Goal: Task Accomplishment & Management: Manage account settings

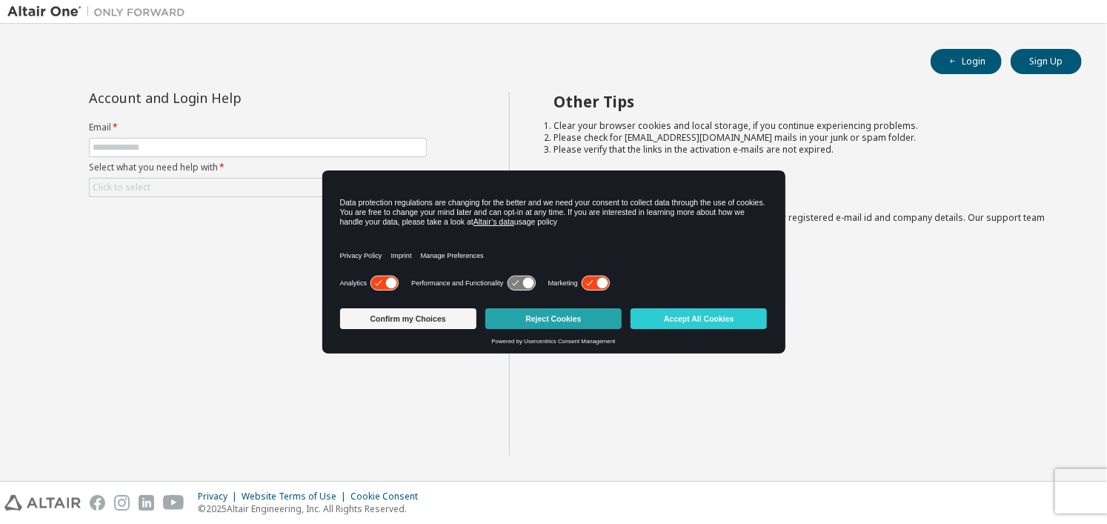
click at [543, 322] on button "Reject Cookies" at bounding box center [553, 318] width 136 height 21
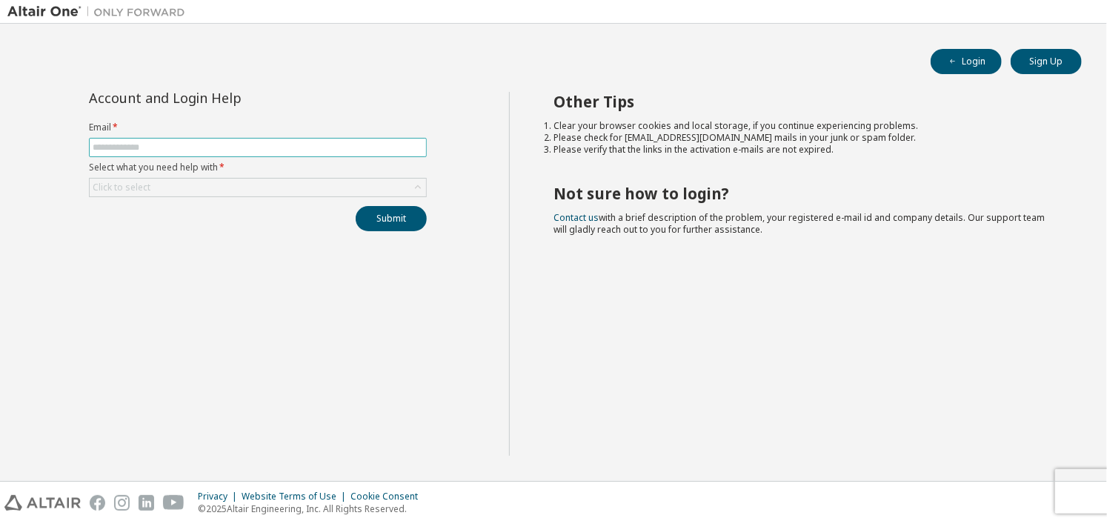
click at [253, 140] on span at bounding box center [258, 147] width 338 height 19
click at [229, 146] on input "text" at bounding box center [258, 147] width 330 height 12
click at [235, 141] on input "**********" at bounding box center [258, 147] width 330 height 12
type input "**********"
click at [144, 179] on div "Click to select" at bounding box center [121, 187] width 62 height 16
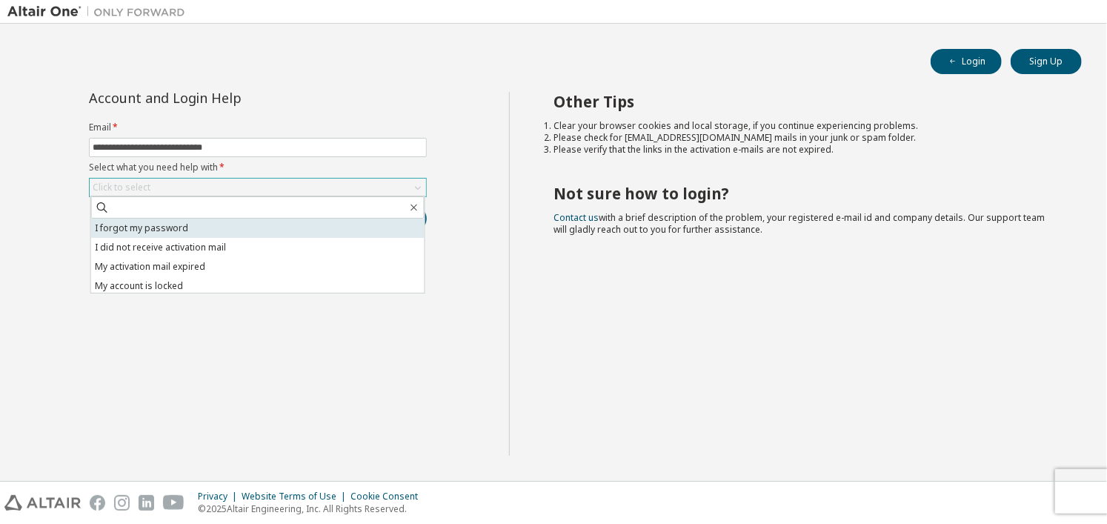
click at [170, 227] on li "I forgot my password" at bounding box center [257, 227] width 333 height 19
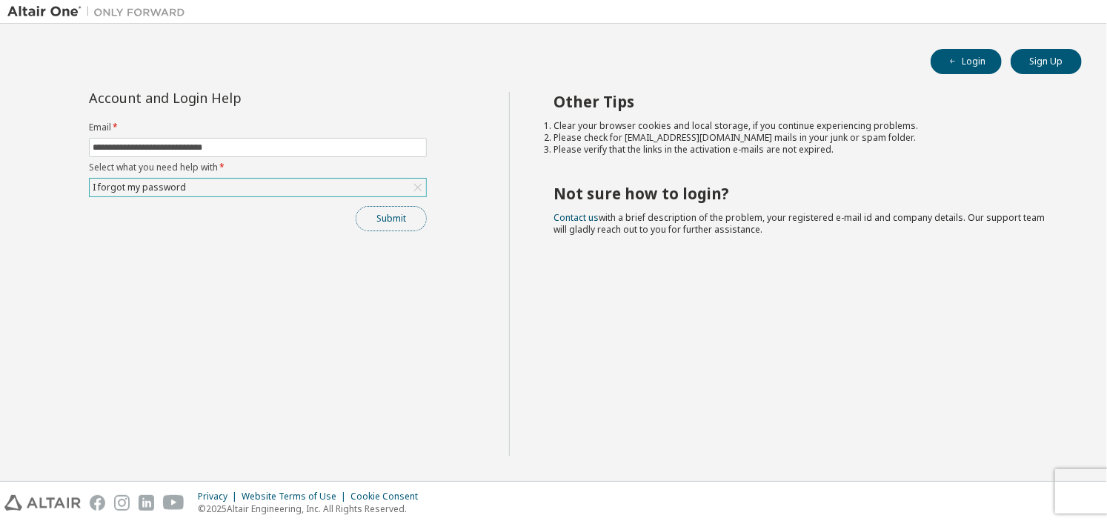
click at [393, 216] on button "Submit" at bounding box center [391, 218] width 71 height 25
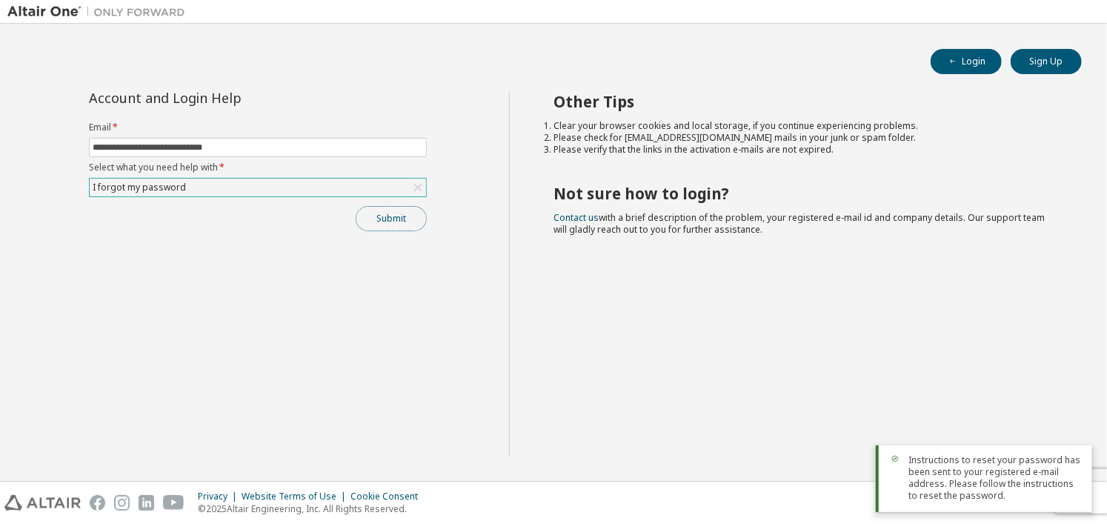
click at [401, 222] on button "Submit" at bounding box center [391, 218] width 71 height 25
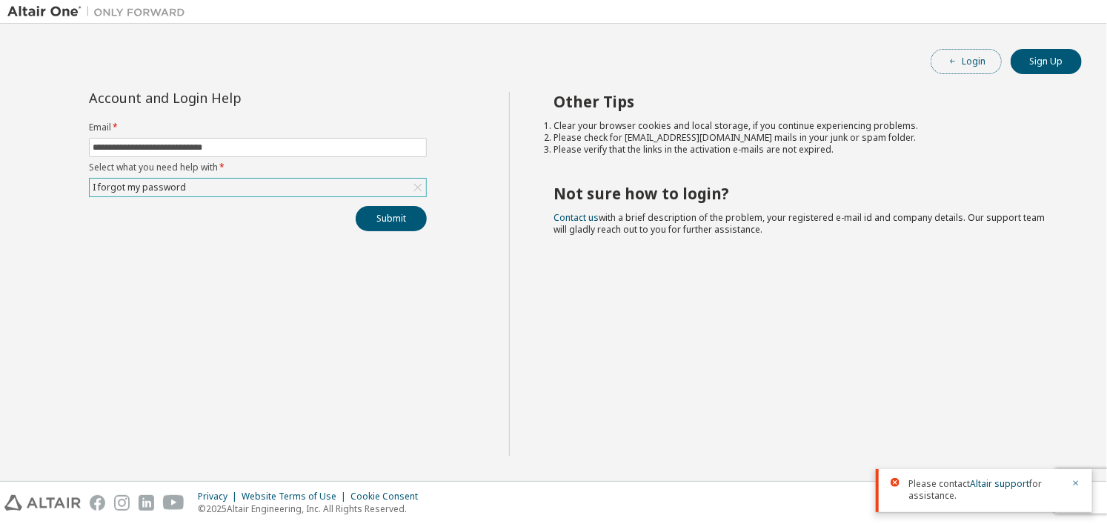
click at [964, 56] on button "Login" at bounding box center [965, 61] width 71 height 25
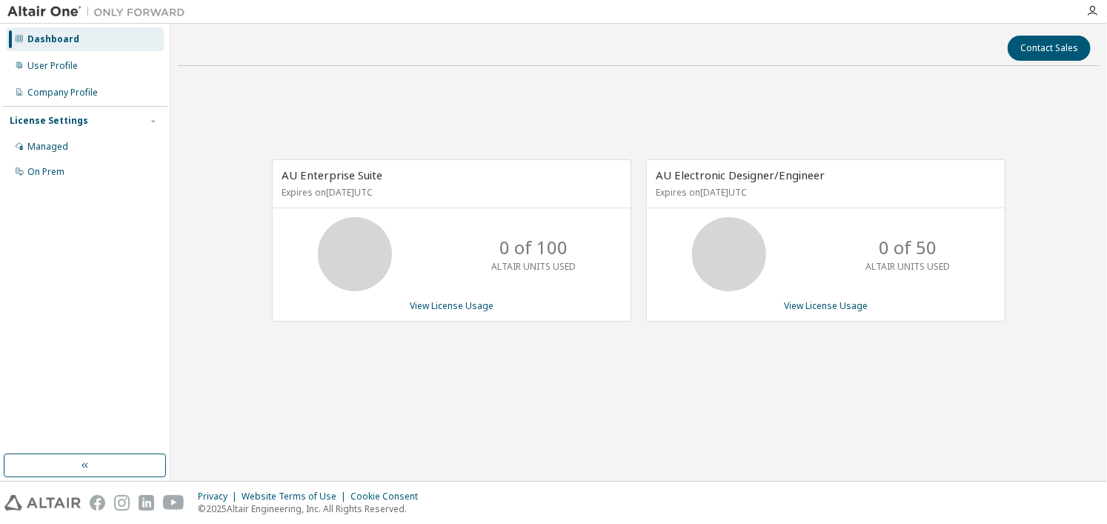
click at [787, 180] on span "AU Electronic Designer/Engineer" at bounding box center [739, 174] width 169 height 15
click at [811, 301] on link "View License Usage" at bounding box center [826, 305] width 84 height 13
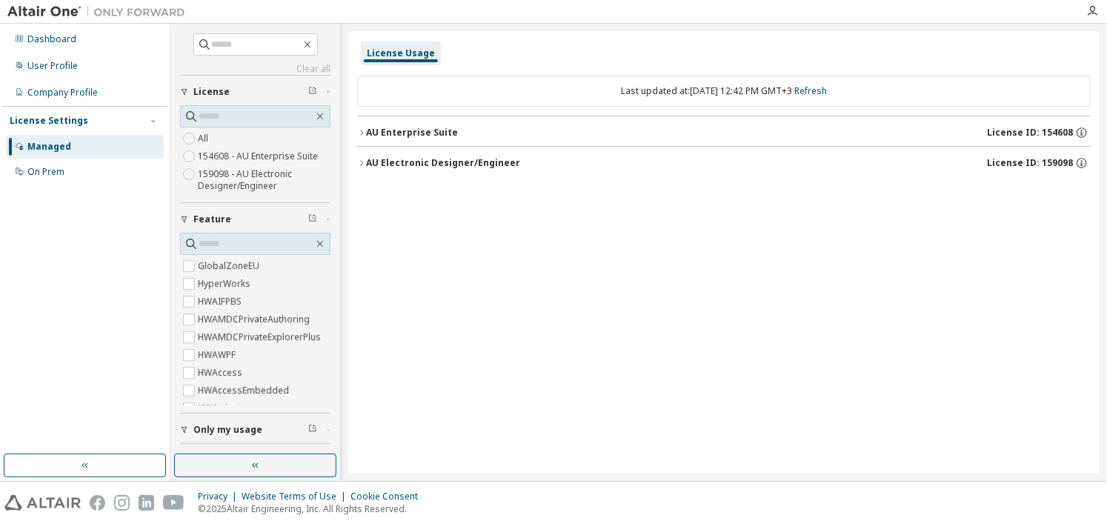
click at [1069, 159] on span "License ID: 159098" at bounding box center [1030, 163] width 86 height 12
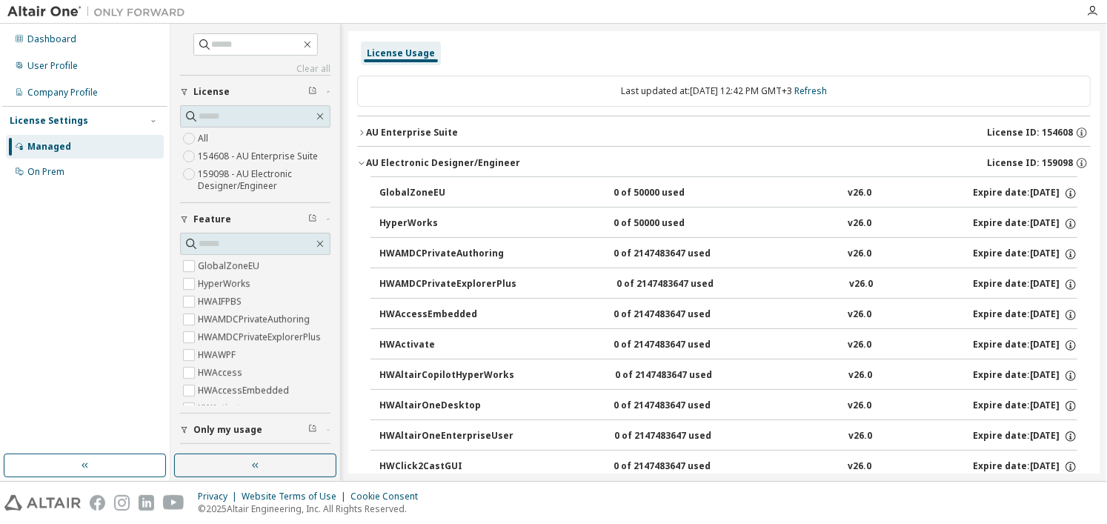
click at [461, 171] on button "AU Electronic Designer/Engineer License ID: 159098" at bounding box center [723, 163] width 733 height 33
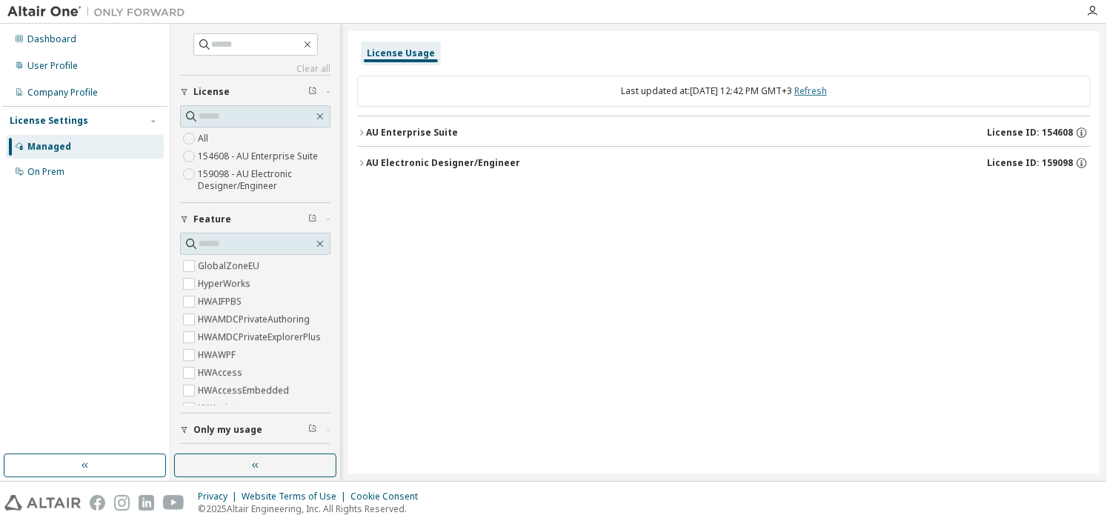
click at [827, 88] on link "Refresh" at bounding box center [810, 90] width 33 height 13
click at [409, 161] on div "AU Electronic Designer/Engineer" at bounding box center [443, 163] width 154 height 12
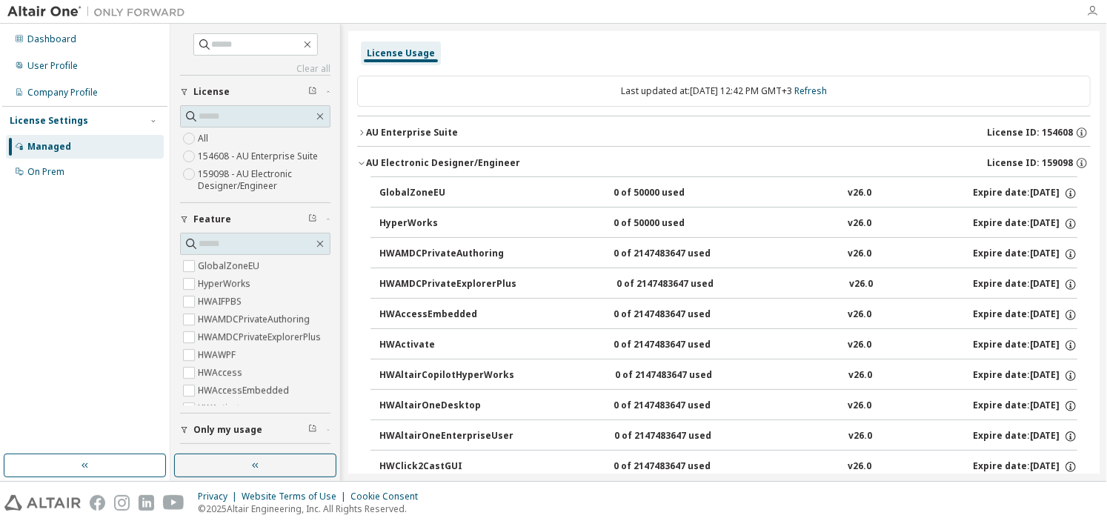
click at [1089, 5] on icon "button" at bounding box center [1092, 11] width 12 height 12
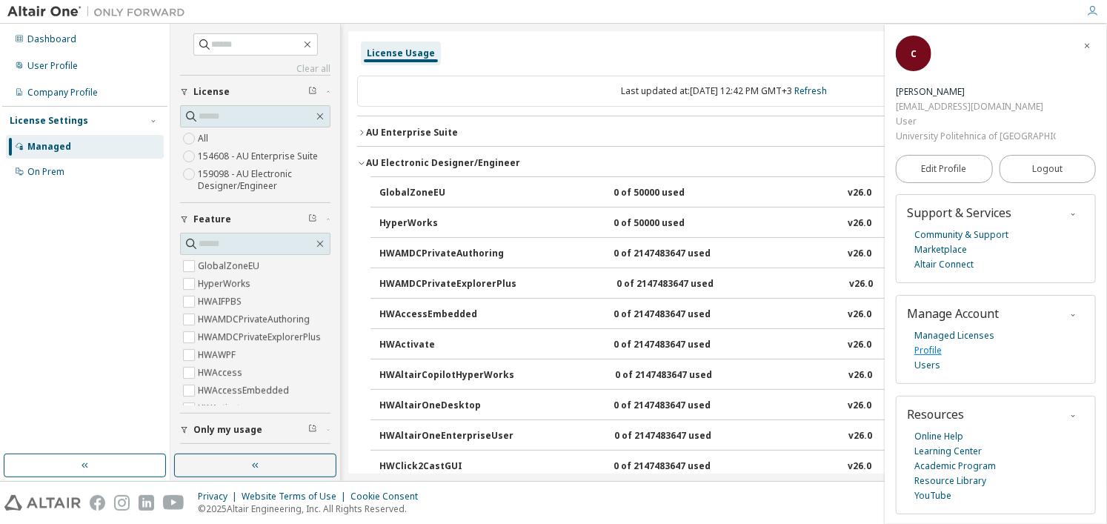
click at [923, 343] on link "Profile" at bounding box center [927, 350] width 27 height 15
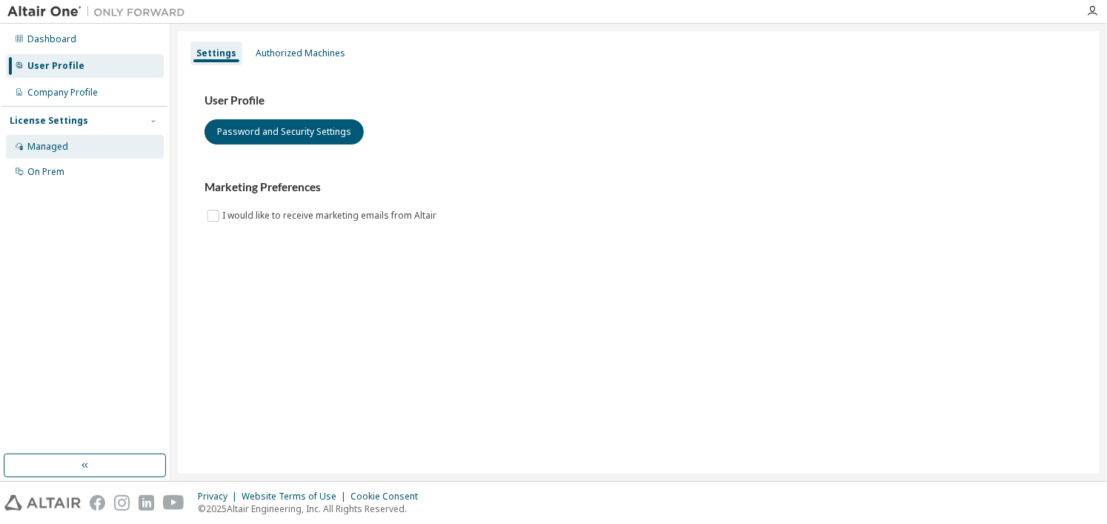
click at [58, 154] on div "Managed" at bounding box center [85, 147] width 158 height 24
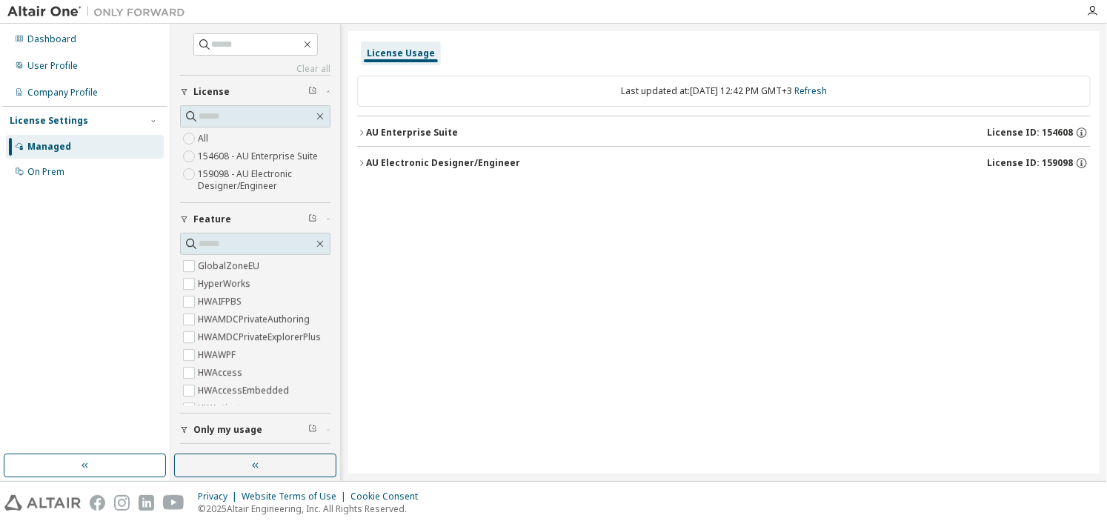
click at [1062, 158] on span "License ID: 159098" at bounding box center [1030, 163] width 86 height 12
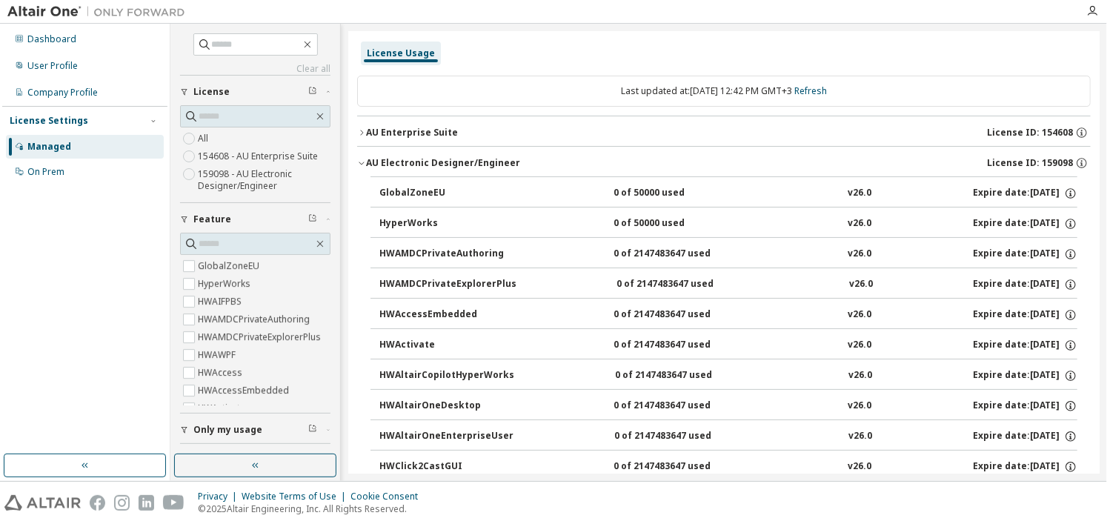
click at [1062, 158] on span "License ID: 159098" at bounding box center [1030, 163] width 86 height 12
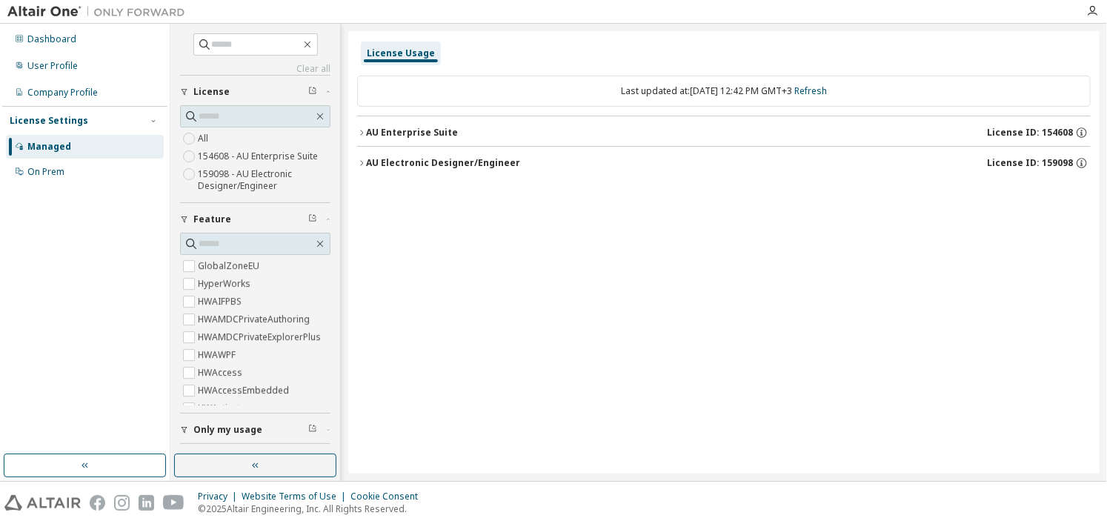
click at [1074, 158] on div "License ID: 159098" at bounding box center [1039, 162] width 104 height 13
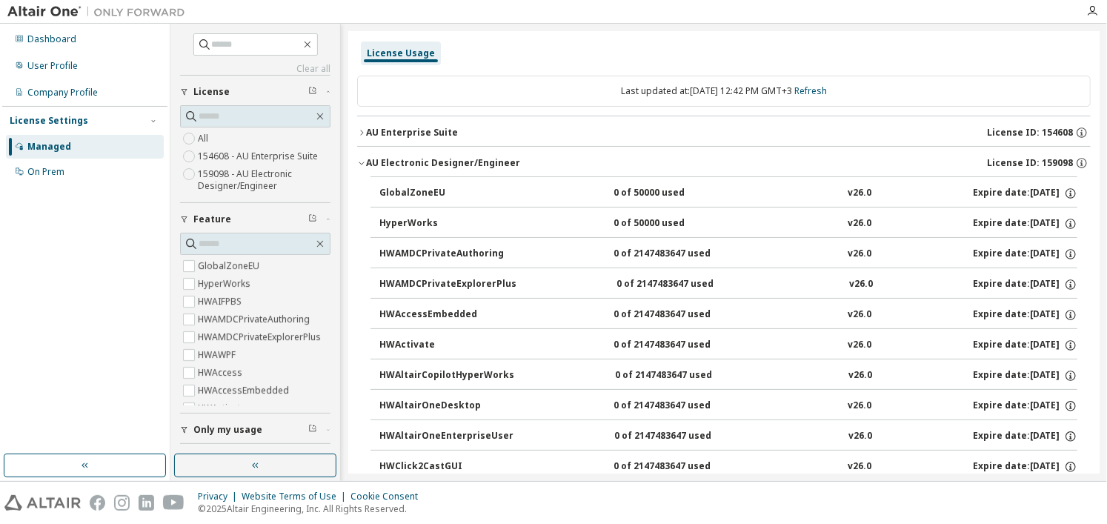
click at [1065, 185] on button "GlobalZoneEU 0 of 50000 used v26.0 Expire date: [DATE]" at bounding box center [728, 193] width 698 height 33
click at [81, 173] on div "On Prem" at bounding box center [85, 172] width 158 height 24
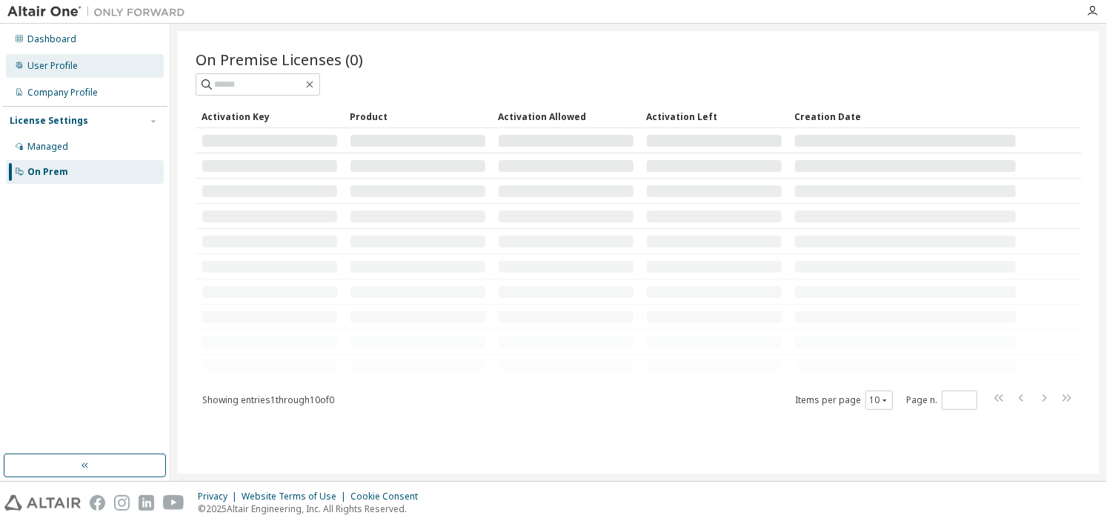
click at [87, 69] on div "User Profile" at bounding box center [85, 66] width 158 height 24
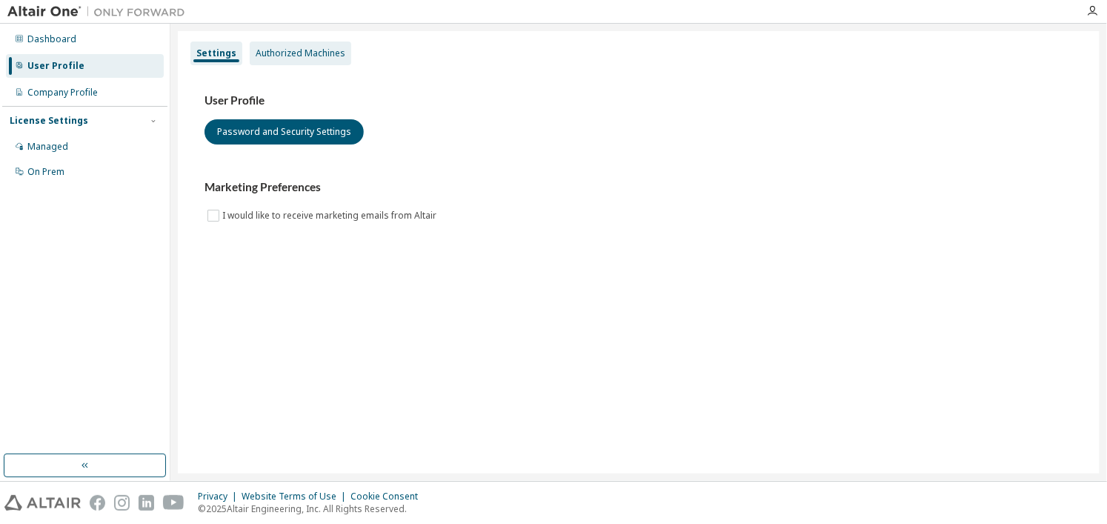
click at [301, 45] on div "Authorized Machines" at bounding box center [300, 53] width 101 height 24
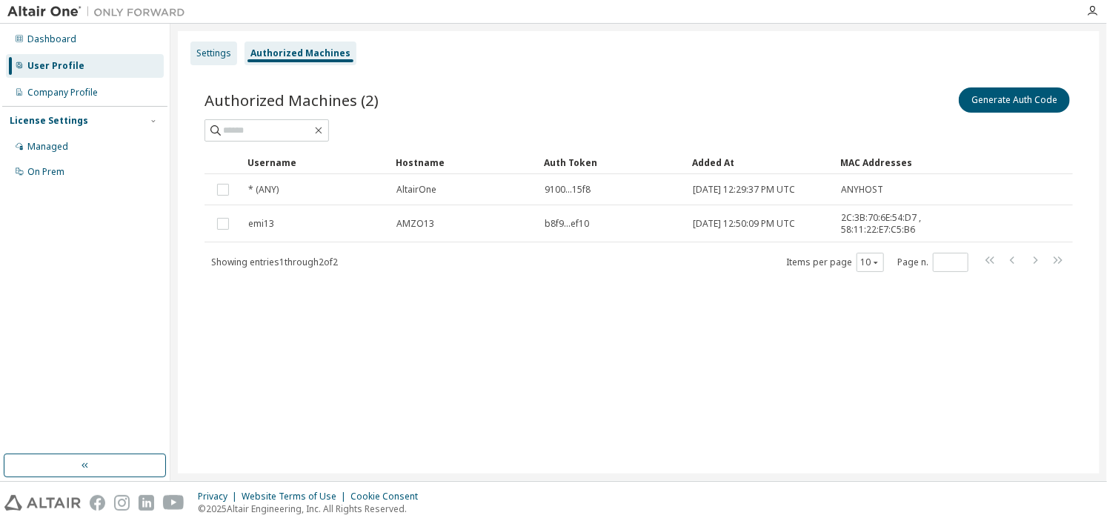
click at [214, 62] on div "Settings" at bounding box center [213, 53] width 47 height 24
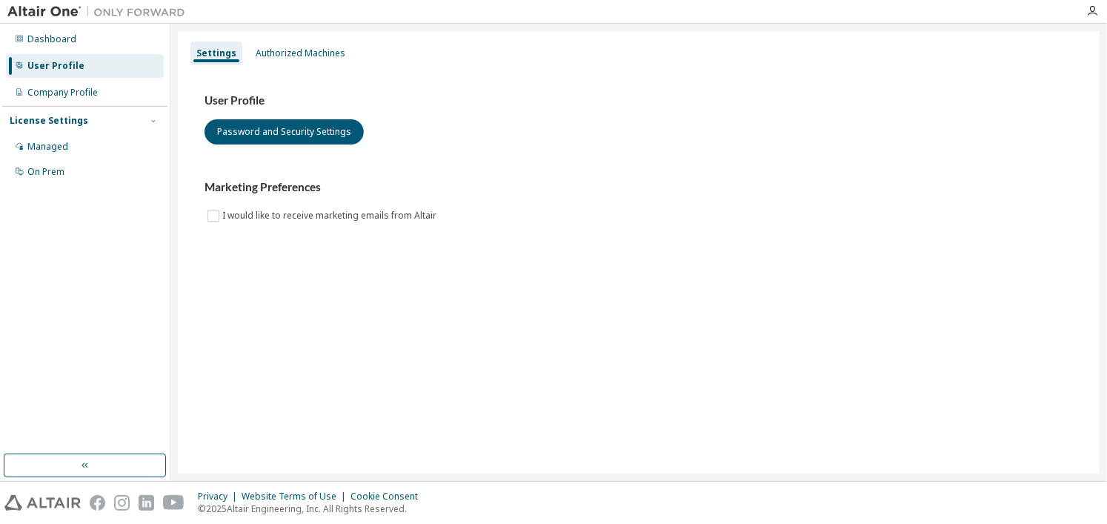
click at [61, 56] on div "User Profile" at bounding box center [85, 66] width 158 height 24
click at [73, 88] on div "Company Profile" at bounding box center [62, 93] width 70 height 12
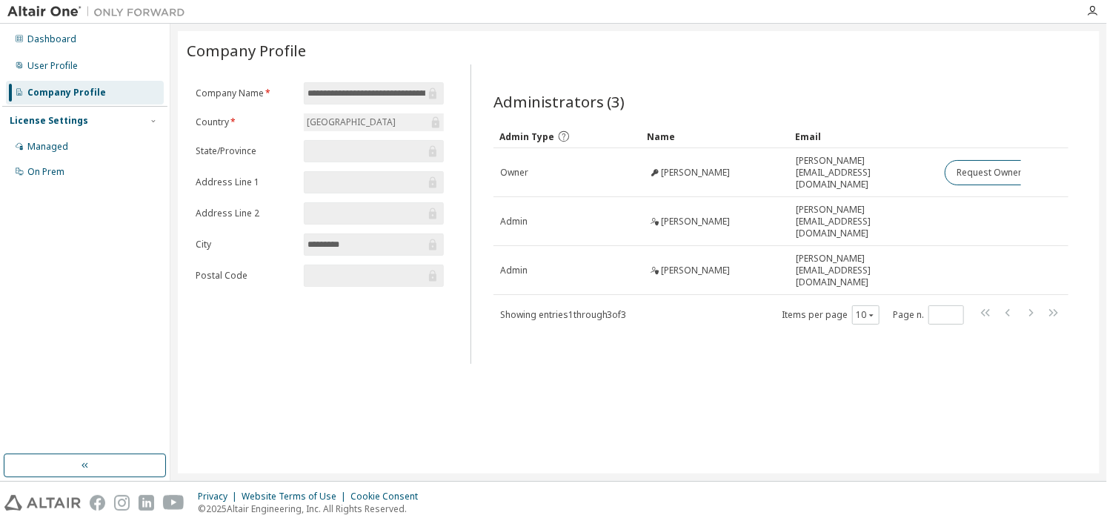
drag, startPoint x: 1106, startPoint y: 130, endPoint x: 1098, endPoint y: 179, distance: 50.2
click at [1098, 179] on div "**********" at bounding box center [638, 252] width 936 height 457
click at [90, 70] on div "User Profile" at bounding box center [85, 66] width 158 height 24
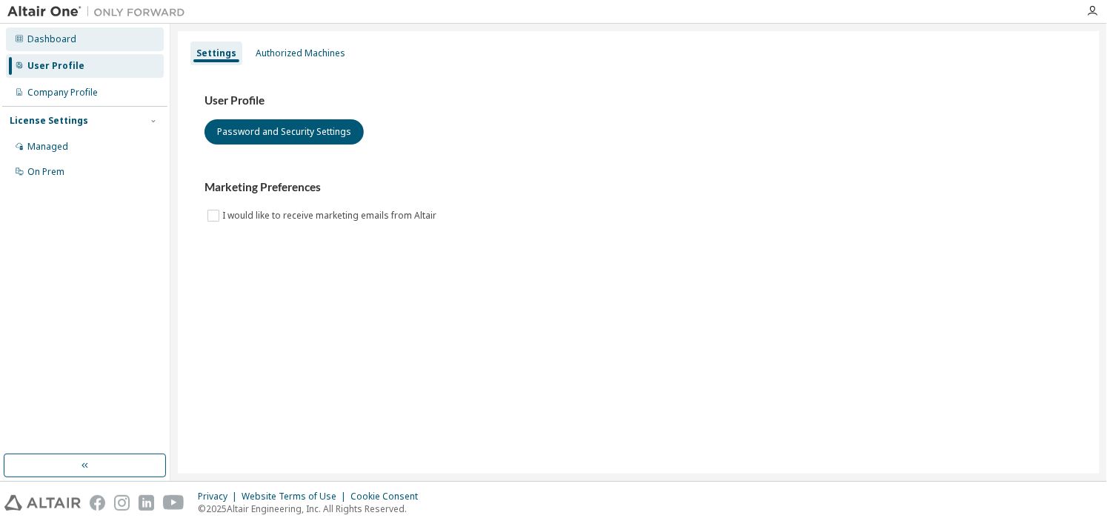
click at [93, 44] on div "Dashboard" at bounding box center [85, 39] width 158 height 24
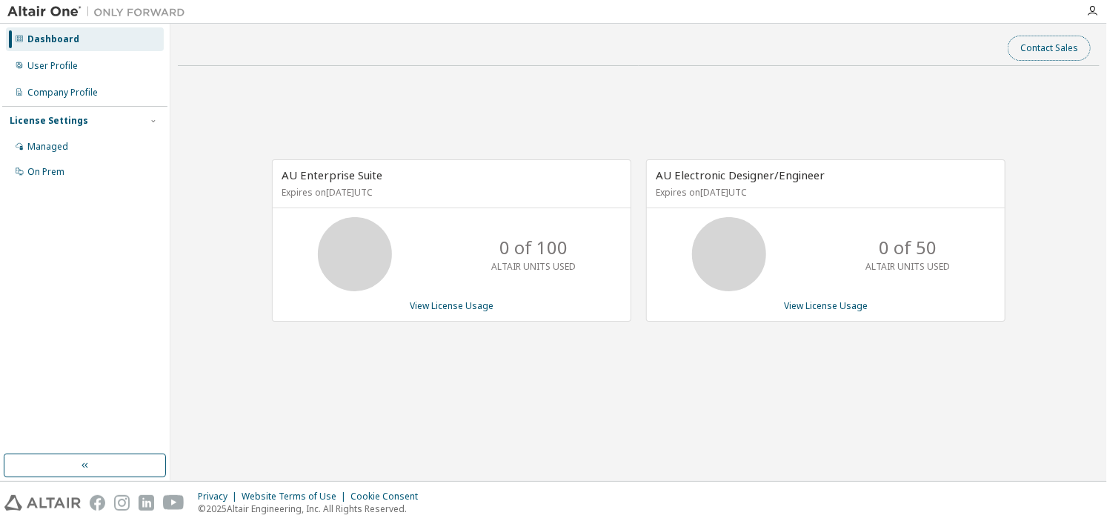
click at [1033, 50] on button "Contact Sales" at bounding box center [1048, 48] width 83 height 25
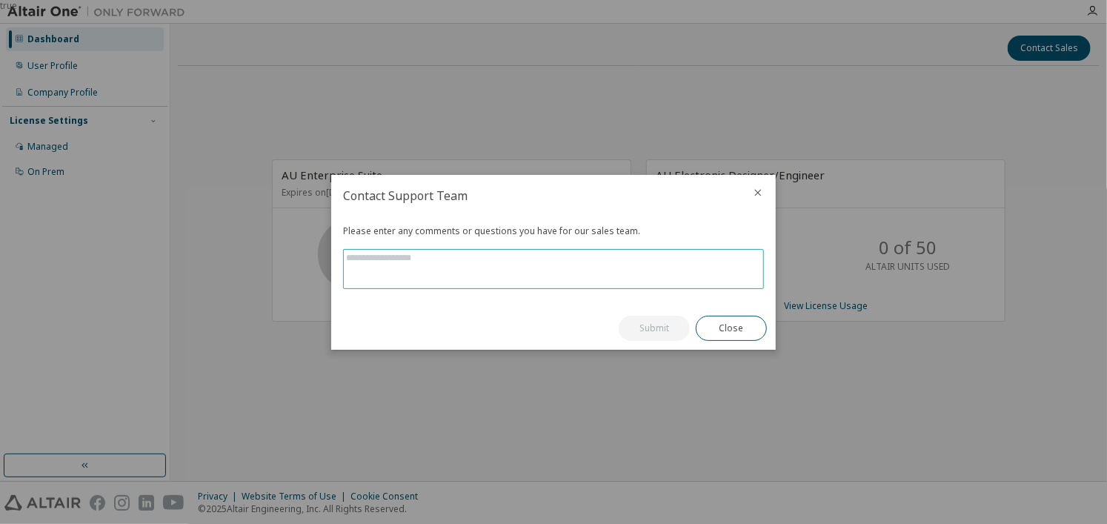
click at [684, 254] on textarea at bounding box center [553, 269] width 419 height 39
click at [757, 195] on icon "close" at bounding box center [758, 193] width 12 height 12
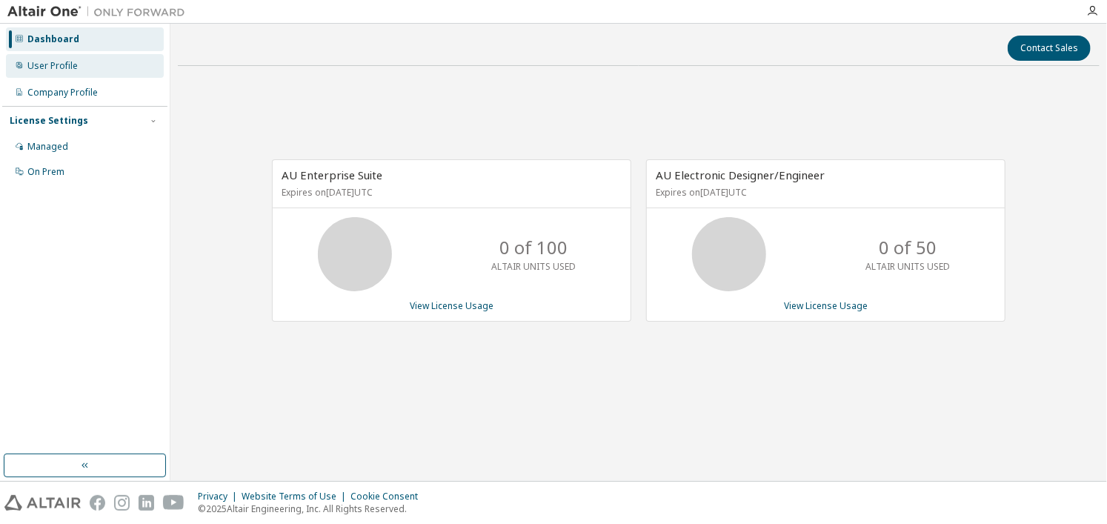
click at [97, 76] on div "User Profile" at bounding box center [85, 66] width 158 height 24
